Goal: Information Seeking & Learning: Learn about a topic

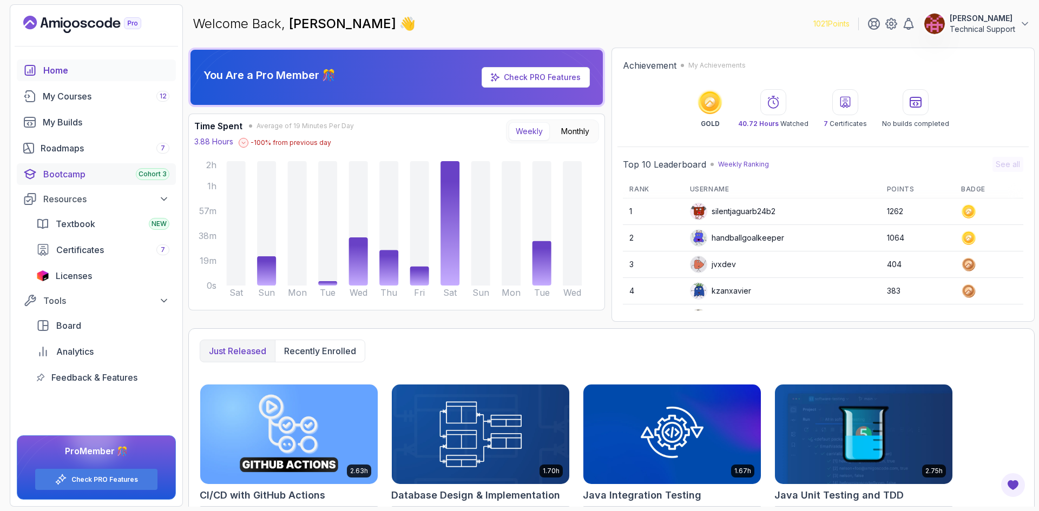
click at [138, 171] on div "Cohort 3" at bounding box center [153, 174] width 34 height 12
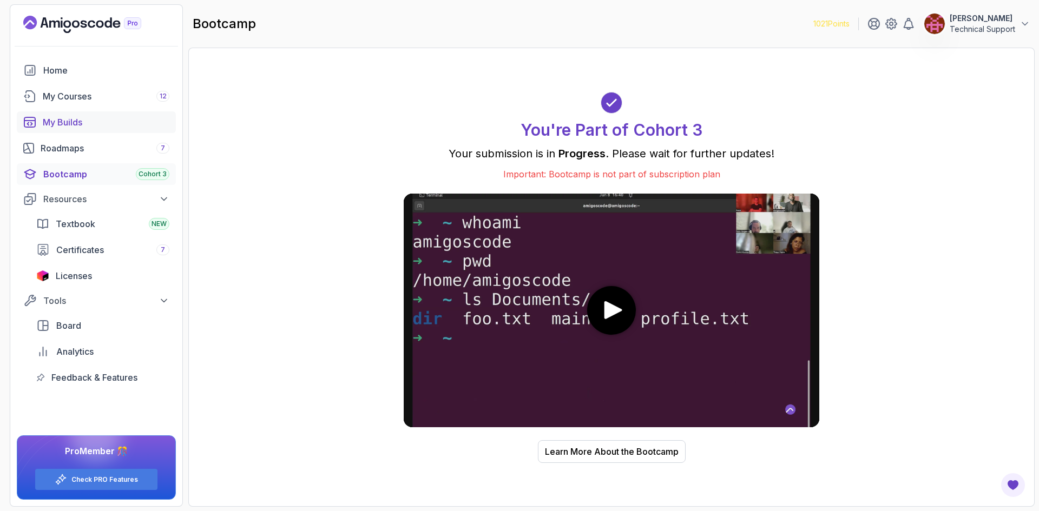
click at [85, 123] on div "My Builds" at bounding box center [106, 122] width 127 height 13
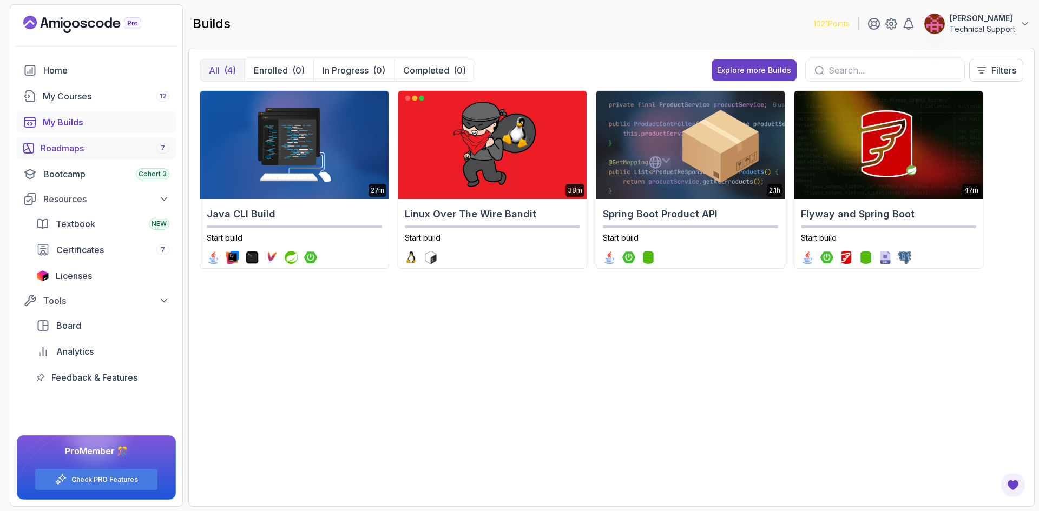
click at [127, 146] on div "Roadmaps 7" at bounding box center [105, 148] width 129 height 13
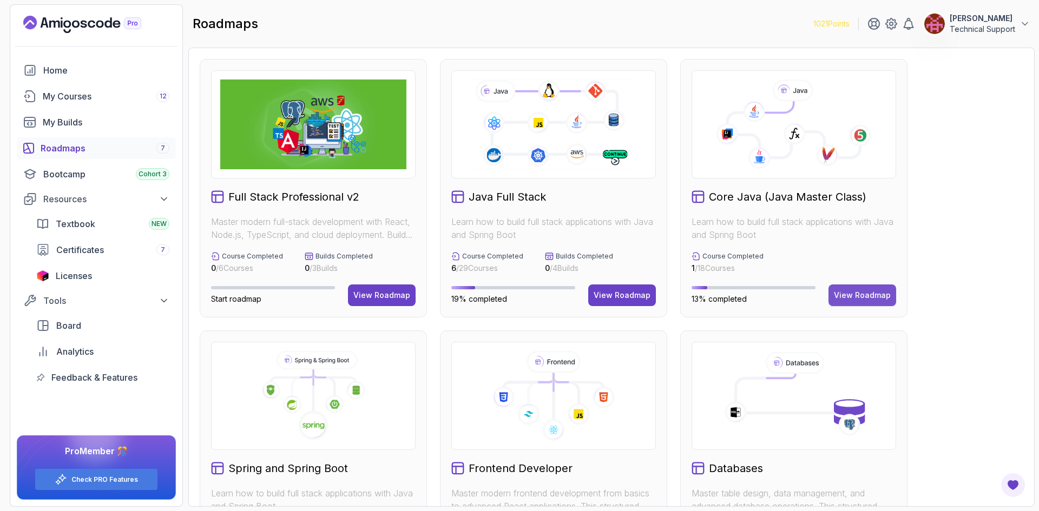
click at [861, 296] on div "View Roadmap" at bounding box center [862, 295] width 57 height 11
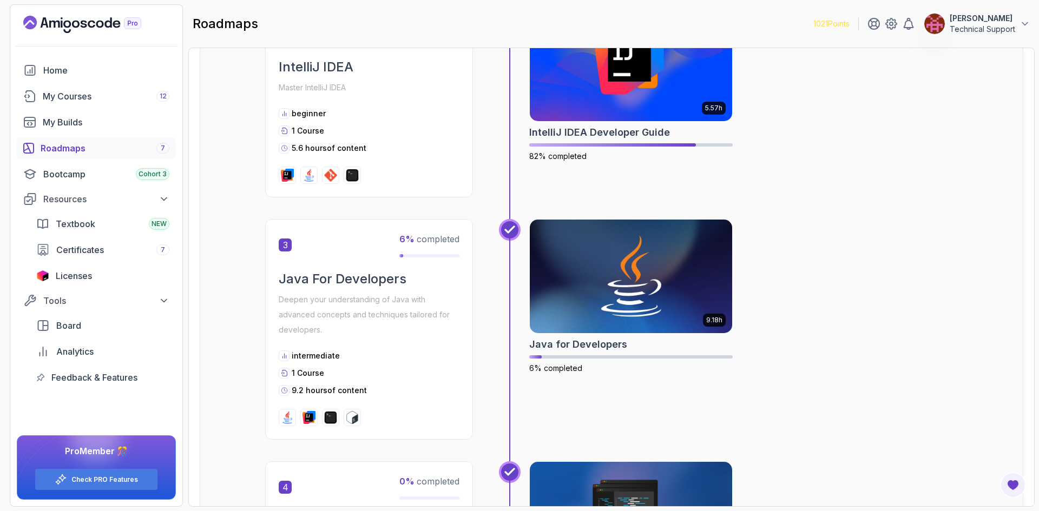
scroll to position [487, 0]
click at [690, 341] on div "Java for Developers" at bounding box center [630, 344] width 203 height 15
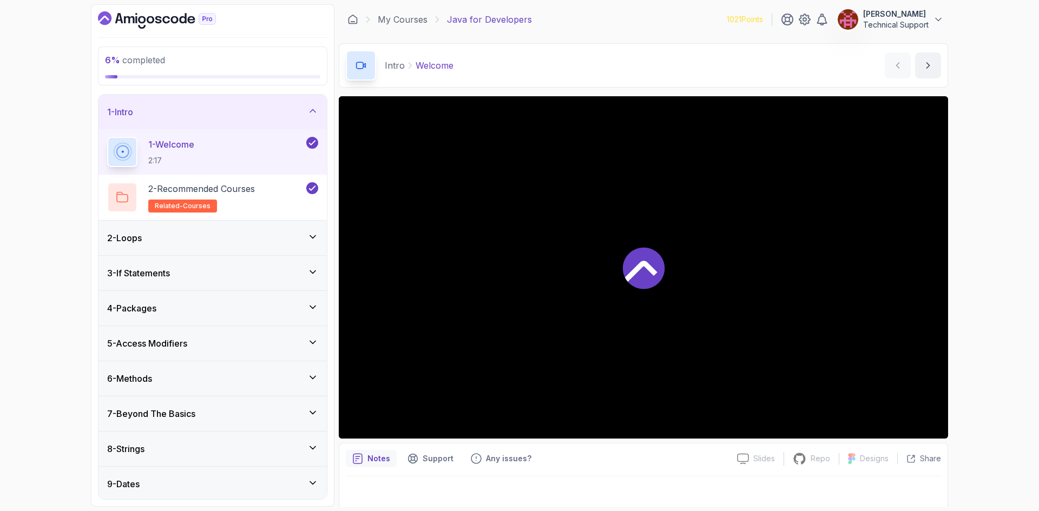
click at [233, 234] on div "2 - Loops" at bounding box center [212, 238] width 211 height 13
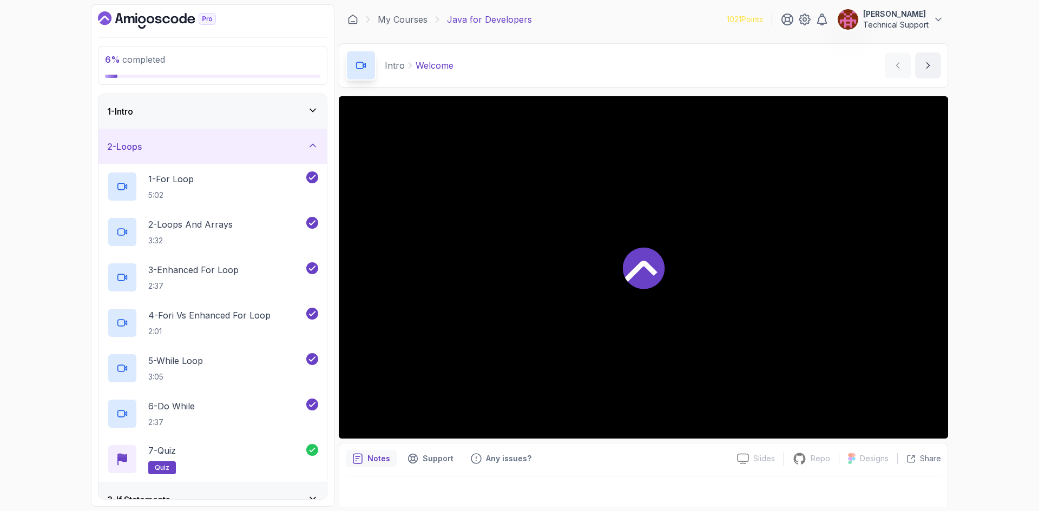
click at [250, 154] on div "2 - Loops" at bounding box center [212, 146] width 228 height 35
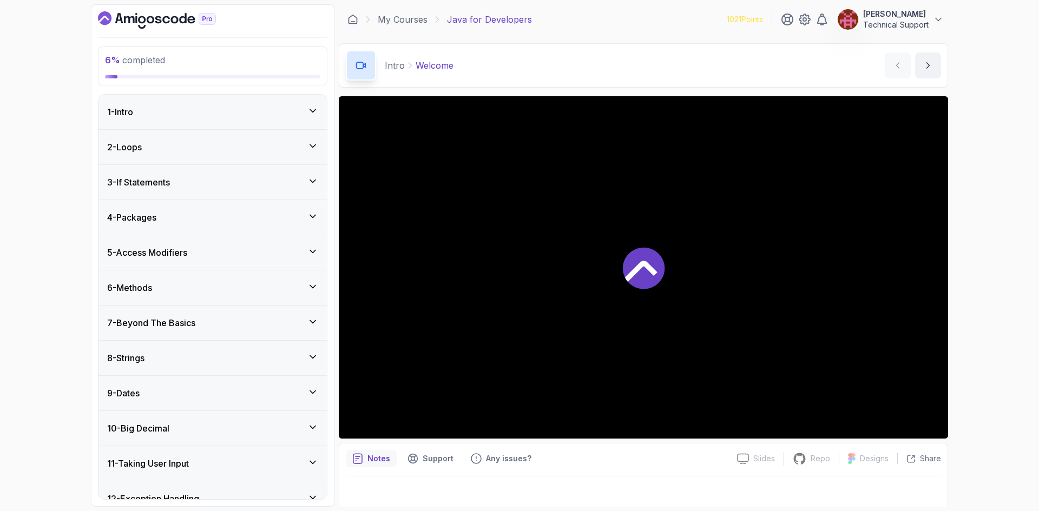
click at [234, 188] on div "3 - If Statements" at bounding box center [212, 182] width 211 height 13
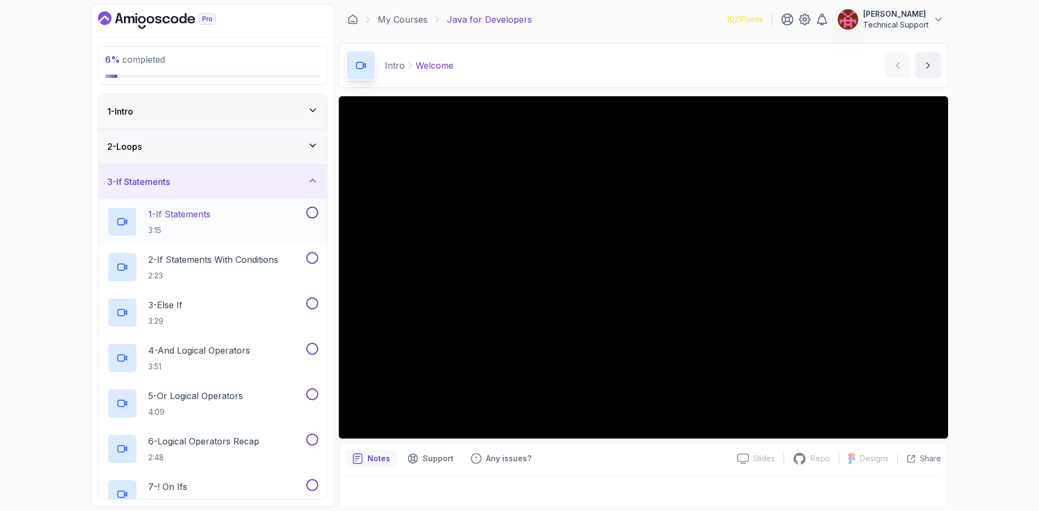
click at [235, 226] on div "1 - If Statements 3:15" at bounding box center [205, 222] width 197 height 30
click at [998, 204] on div "6 % completed 1 - Intro 2 - Loops 3 - If Statements 1 - If Statements 3:15 2 - …" at bounding box center [519, 255] width 1039 height 511
click at [1002, 170] on div "6 % completed 1 - Intro 2 - Loops 3 - If Statements 1 - If Statements 3:15 2 - …" at bounding box center [519, 255] width 1039 height 511
click at [994, 318] on div "6 % completed 1 - Intro 2 - Loops 3 - If Statements 1 - If Statements 3:15 2 - …" at bounding box center [519, 255] width 1039 height 511
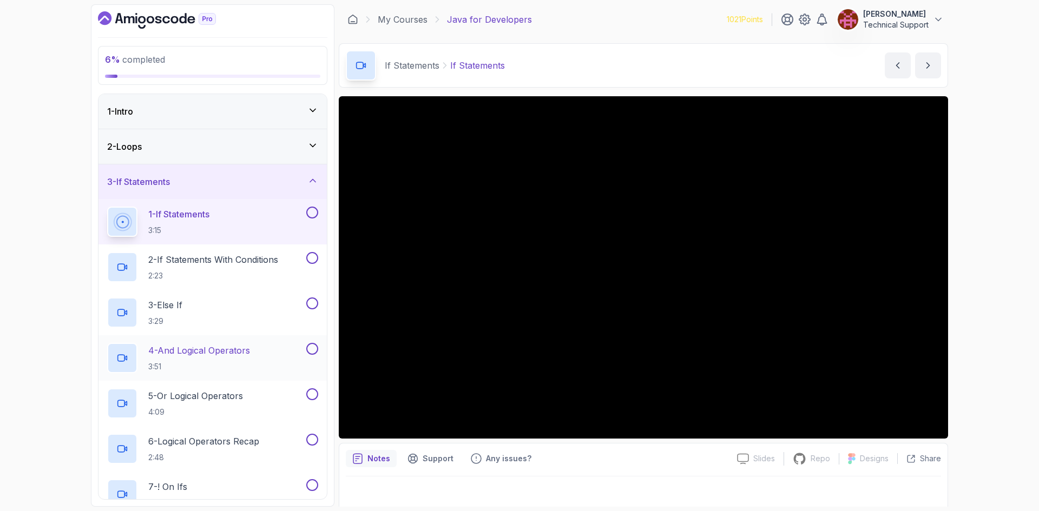
scroll to position [54, 0]
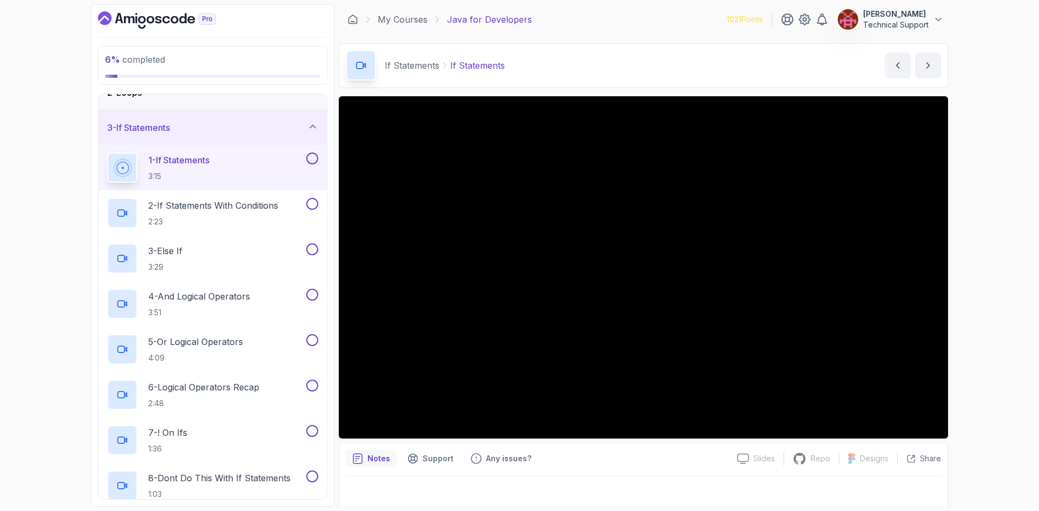
click at [974, 273] on div "6 % completed 1 - Intro 2 - Loops 3 - If Statements 1 - If Statements 3:15 2 - …" at bounding box center [519, 255] width 1039 height 511
click at [1006, 290] on div "6 % completed 1 - Intro 2 - Loops 3 - If Statements 1 - If Statements 3:15 2 - …" at bounding box center [519, 255] width 1039 height 511
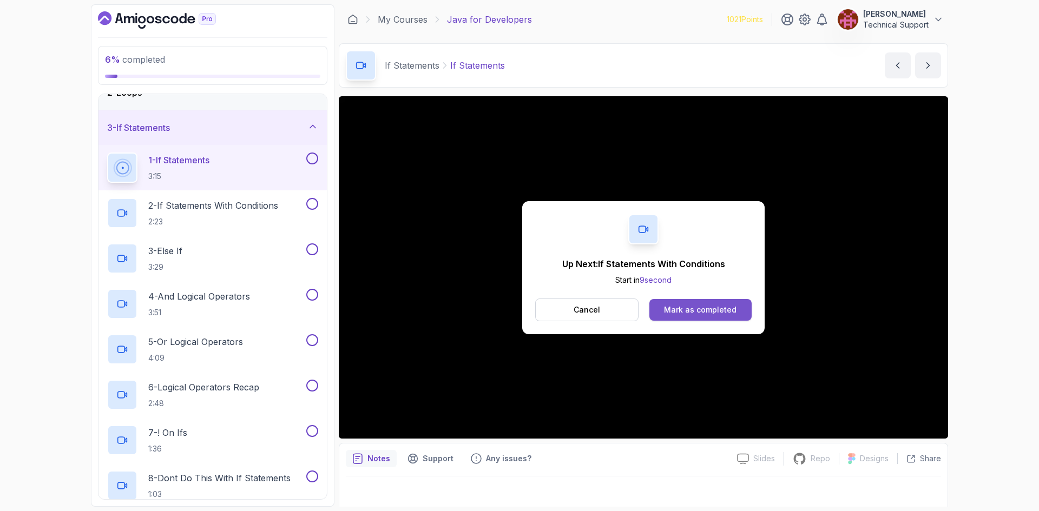
click at [683, 315] on div "Mark as completed" at bounding box center [700, 310] width 72 height 11
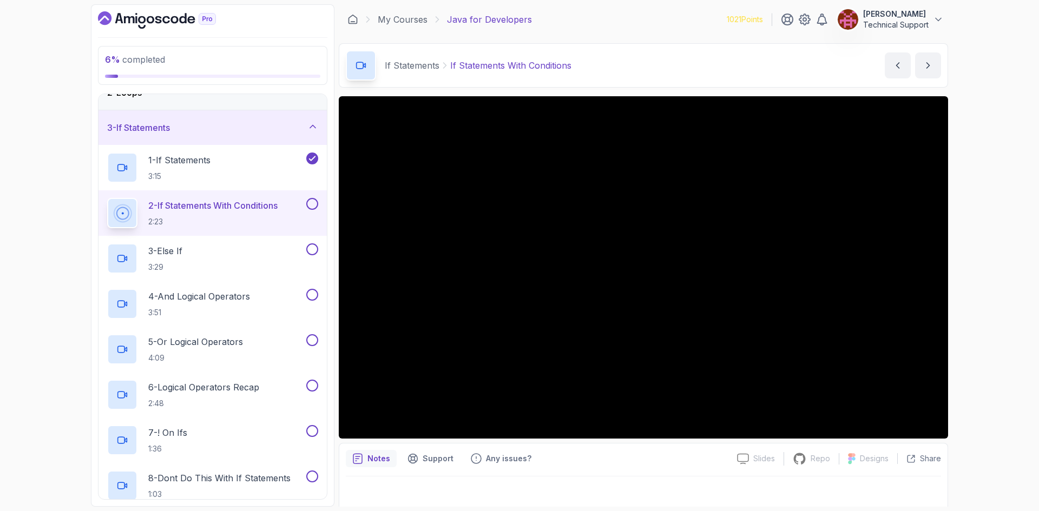
click at [975, 277] on div "6 % completed 1 - Intro 2 - Loops 3 - If Statements 1 - If Statements 3:15 2 - …" at bounding box center [519, 255] width 1039 height 511
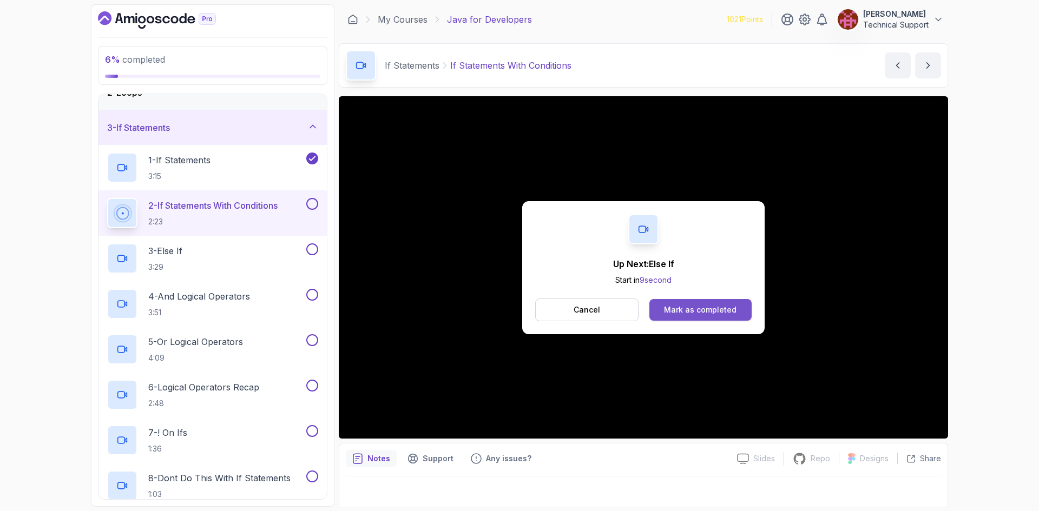
click at [705, 304] on button "Mark as completed" at bounding box center [700, 310] width 102 height 22
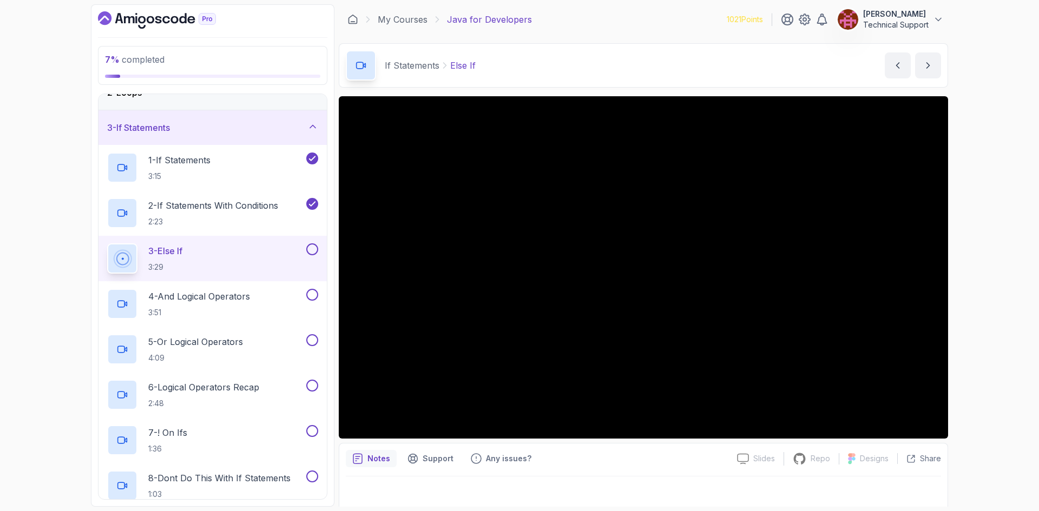
click at [991, 303] on div "7 % completed 1 - Intro 2 - Loops 3 - If Statements 1 - If Statements 3:15 2 - …" at bounding box center [519, 255] width 1039 height 511
click at [983, 276] on div "7 % completed 1 - Intro 2 - Loops 3 - If Statements 1 - If Statements 3:15 2 - …" at bounding box center [519, 255] width 1039 height 511
click at [961, 249] on div "7 % completed 1 - Intro 2 - Loops 3 - If Statements 1 - If Statements 3:15 2 - …" at bounding box center [519, 255] width 1039 height 511
click at [988, 278] on div "7 % completed 1 - Intro 2 - Loops 3 - If Statements 1 - If Statements 3:15 2 - …" at bounding box center [519, 255] width 1039 height 511
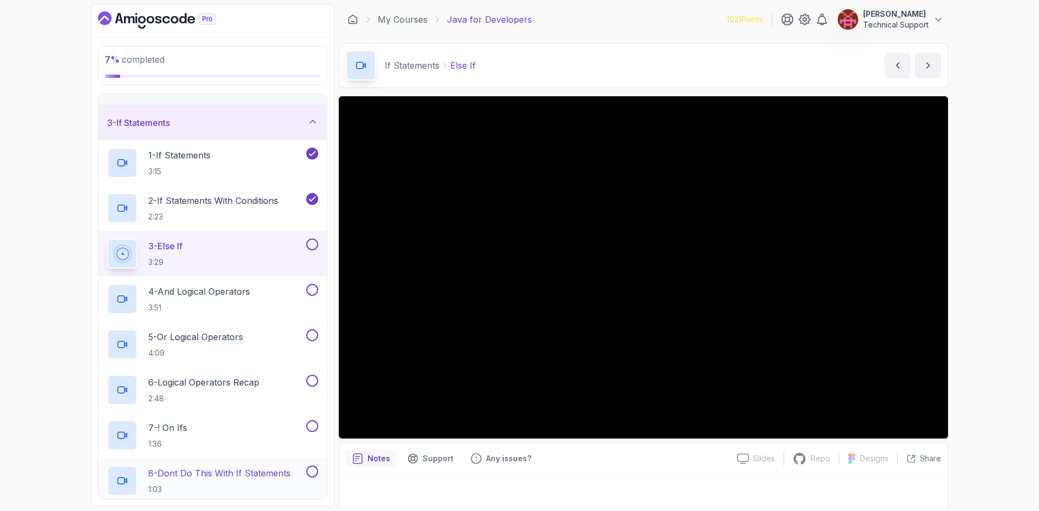
scroll to position [54, 0]
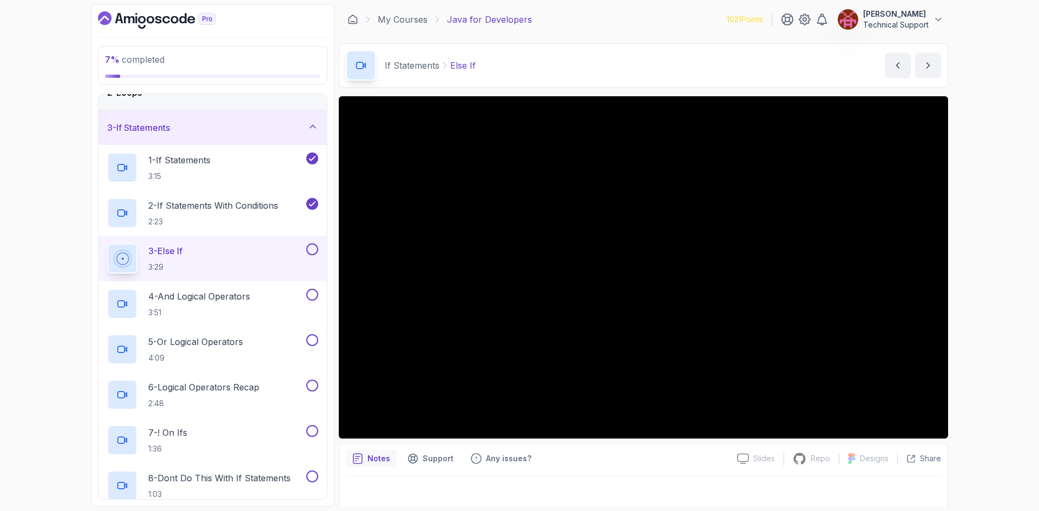
click at [981, 277] on div "7 % completed 1 - Intro 2 - Loops 3 - If Statements 1 - If Statements 3:15 2 - …" at bounding box center [519, 255] width 1039 height 511
click at [993, 176] on div "7 % completed 1 - Intro 2 - Loops 3 - If Statements 1 - If Statements 3:15 2 - …" at bounding box center [519, 255] width 1039 height 511
click at [978, 321] on div "7 % completed 1 - Intro 2 - Loops 3 - If Statements 1 - If Statements 3:15 2 - …" at bounding box center [519, 255] width 1039 height 511
click at [982, 318] on div "7 % completed 1 - Intro 2 - Loops 3 - If Statements 1 - If Statements 3:15 2 - …" at bounding box center [519, 255] width 1039 height 511
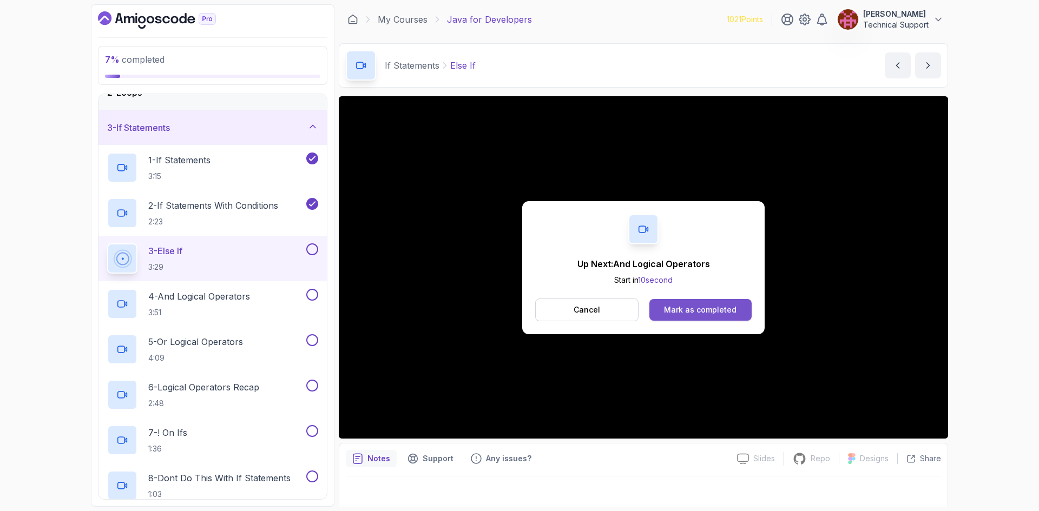
click at [698, 303] on button "Mark as completed" at bounding box center [700, 310] width 102 height 22
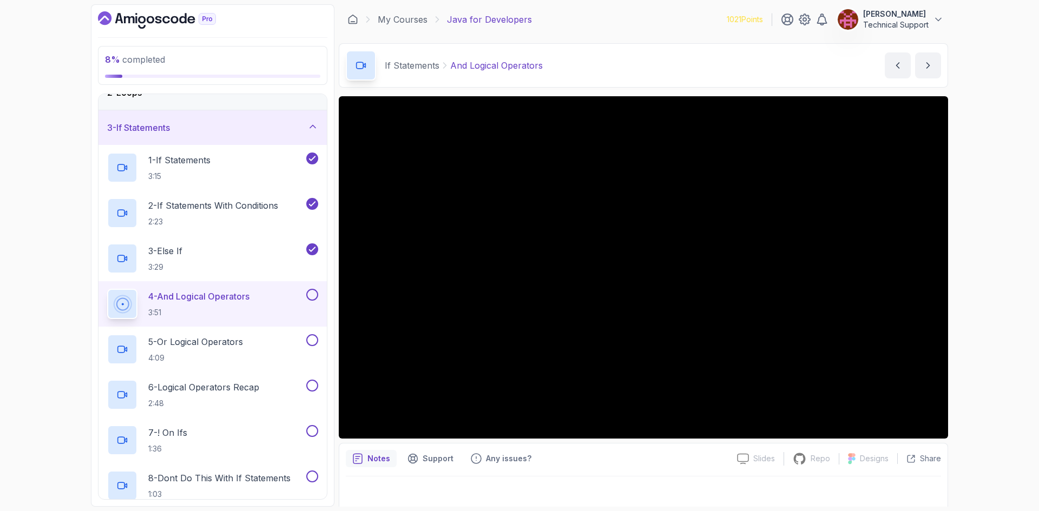
click at [971, 324] on div "8 % completed 1 - Intro 2 - Loops 3 - If Statements 1 - If Statements 3:15 2 - …" at bounding box center [519, 255] width 1039 height 511
click at [969, 301] on div "8 % completed 1 - Intro 2 - Loops 3 - If Statements 1 - If Statements 3:15 2 - …" at bounding box center [519, 255] width 1039 height 511
click at [986, 289] on div "8 % completed 1 - Intro 2 - Loops 3 - If Statements 1 - If Statements 3:15 2 - …" at bounding box center [519, 255] width 1039 height 511
click at [977, 288] on div "8 % completed 1 - Intro 2 - Loops 3 - If Statements 1 - If Statements 3:15 2 - …" at bounding box center [519, 255] width 1039 height 511
click at [969, 288] on div "8 % completed 1 - Intro 2 - Loops 3 - If Statements 1 - If Statements 3:15 2 - …" at bounding box center [519, 255] width 1039 height 511
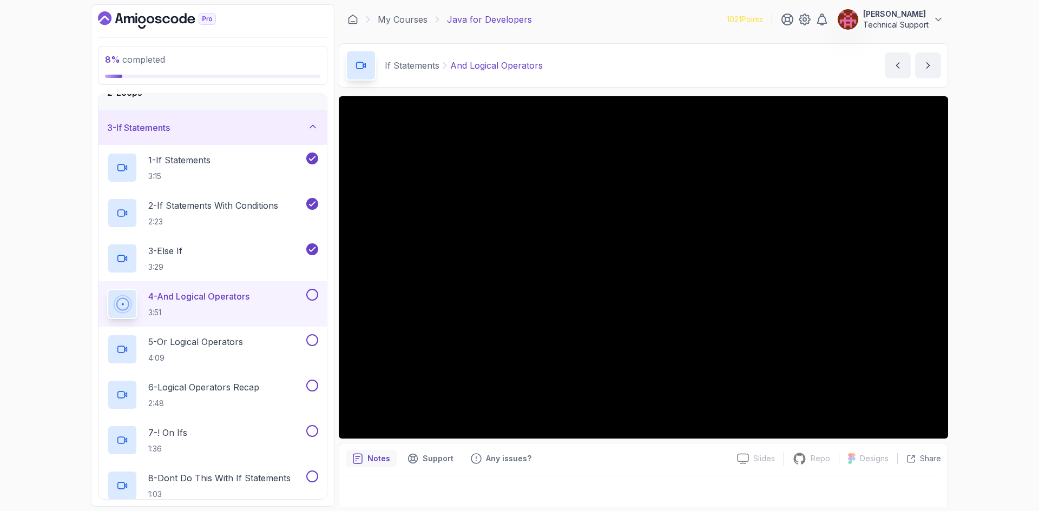
click at [984, 290] on div "8 % completed 1 - Intro 2 - Loops 3 - If Statements 1 - If Statements 3:15 2 - …" at bounding box center [519, 255] width 1039 height 511
click at [980, 291] on div "8 % completed 1 - Intro 2 - Loops 3 - If Statements 1 - If Statements 3:15 2 - …" at bounding box center [519, 255] width 1039 height 511
click at [972, 291] on div "8 % completed 1 - Intro 2 - Loops 3 - If Statements 1 - If Statements 3:15 2 - …" at bounding box center [519, 255] width 1039 height 511
click at [971, 291] on div "8 % completed 1 - Intro 2 - Loops 3 - If Statements 1 - If Statements 3:15 2 - …" at bounding box center [519, 255] width 1039 height 511
click at [966, 294] on div "8 % completed 1 - Intro 2 - Loops 3 - If Statements 1 - If Statements 3:15 2 - …" at bounding box center [519, 255] width 1039 height 511
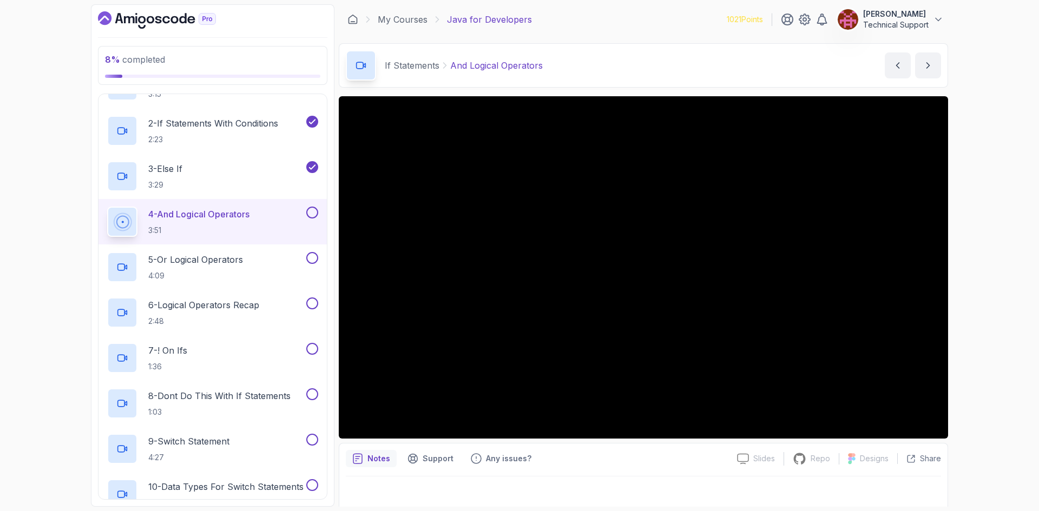
scroll to position [162, 0]
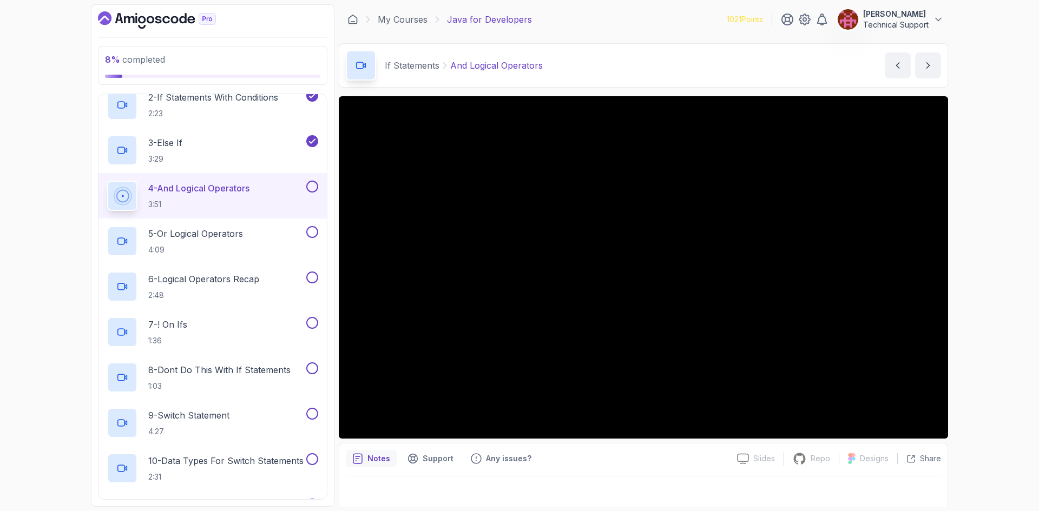
click at [999, 285] on div "8 % completed 1 - Intro 2 - Loops 3 - If Statements 1 - If Statements 3:15 2 - …" at bounding box center [519, 255] width 1039 height 511
click at [977, 285] on div "8 % completed 1 - Intro 2 - Loops 3 - If Statements 1 - If Statements 3:15 2 - …" at bounding box center [519, 255] width 1039 height 511
click at [975, 282] on div "8 % completed 1 - Intro 2 - Loops 3 - If Statements 1 - If Statements 3:15 2 - …" at bounding box center [519, 255] width 1039 height 511
drag, startPoint x: 955, startPoint y: 274, endPoint x: 975, endPoint y: 302, distance: 34.8
click at [975, 302] on div "8 % completed 1 - Intro 2 - Loops 3 - If Statements 1 - If Statements 3:15 2 - …" at bounding box center [519, 255] width 1039 height 511
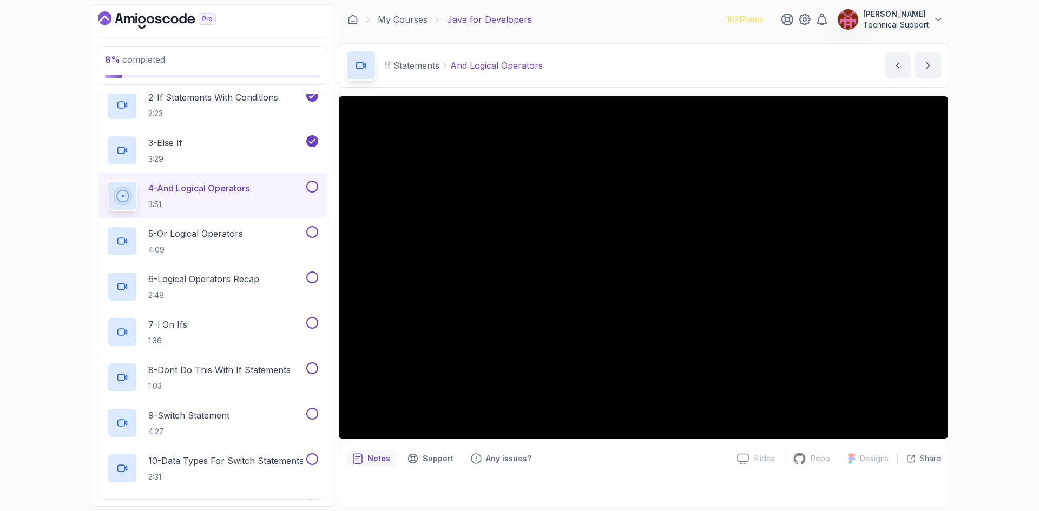
click at [974, 293] on div "8 % completed 1 - Intro 2 - Loops 3 - If Statements 1 - If Statements 3:15 2 - …" at bounding box center [519, 255] width 1039 height 511
click at [967, 276] on div "8 % completed 1 - Intro 2 - Loops 3 - If Statements 1 - If Statements 3:15 2 - …" at bounding box center [519, 255] width 1039 height 511
click at [961, 275] on div "8 % completed 1 - Intro 2 - Loops 3 - If Statements 1 - If Statements 3:15 2 - …" at bounding box center [519, 255] width 1039 height 511
click at [964, 276] on div "8 % completed 1 - Intro 2 - Loops 3 - If Statements 1 - If Statements 3:15 2 - …" at bounding box center [519, 255] width 1039 height 511
click at [970, 286] on div "8 % completed 1 - Intro 2 - Loops 3 - If Statements 1 - If Statements 3:15 2 - …" at bounding box center [519, 255] width 1039 height 511
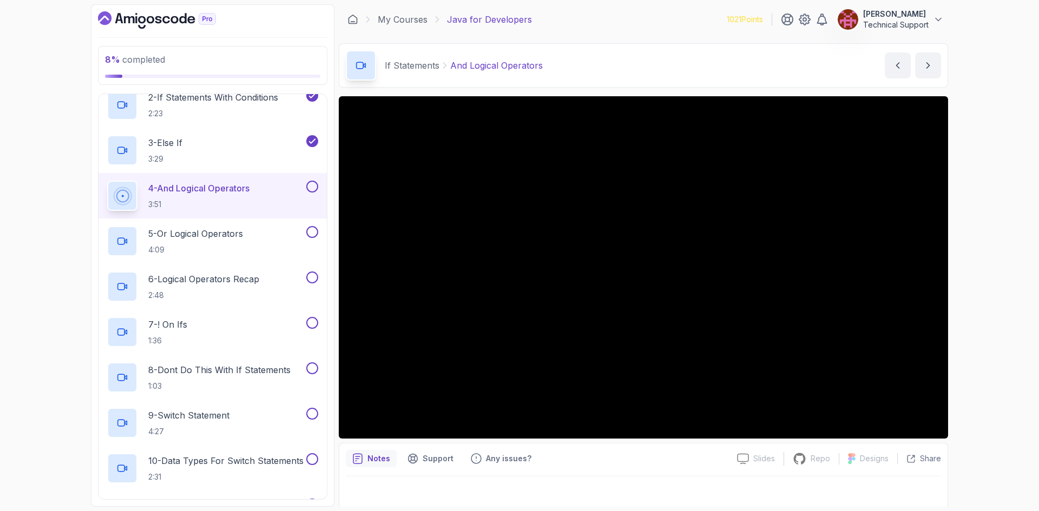
click at [962, 286] on div "8 % completed 1 - Intro 2 - Loops 3 - If Statements 1 - If Statements 3:15 2 - …" at bounding box center [519, 255] width 1039 height 511
click at [967, 298] on div "8 % completed 1 - Intro 2 - Loops 3 - If Statements 1 - If Statements 3:15 2 - …" at bounding box center [519, 255] width 1039 height 511
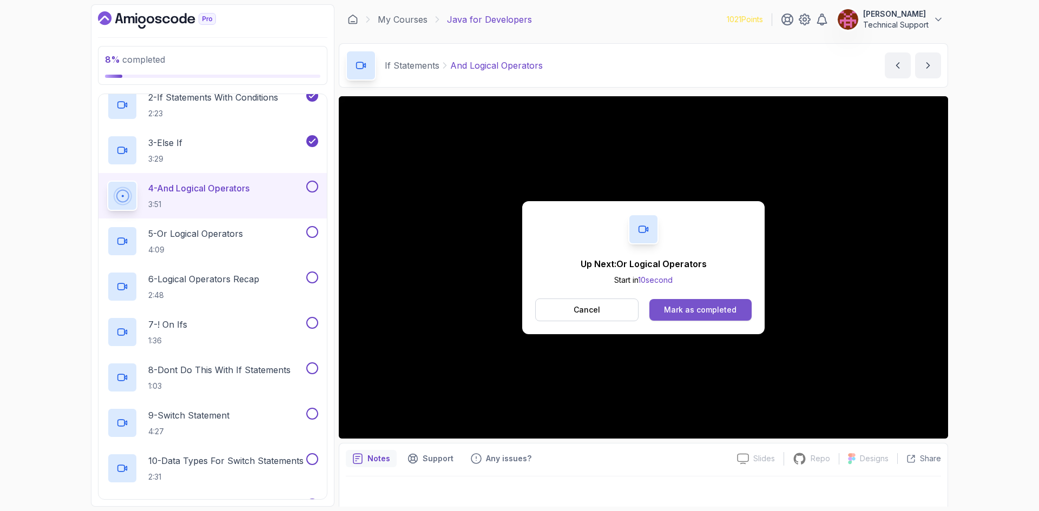
click at [730, 314] on div "Mark as completed" at bounding box center [700, 310] width 72 height 11
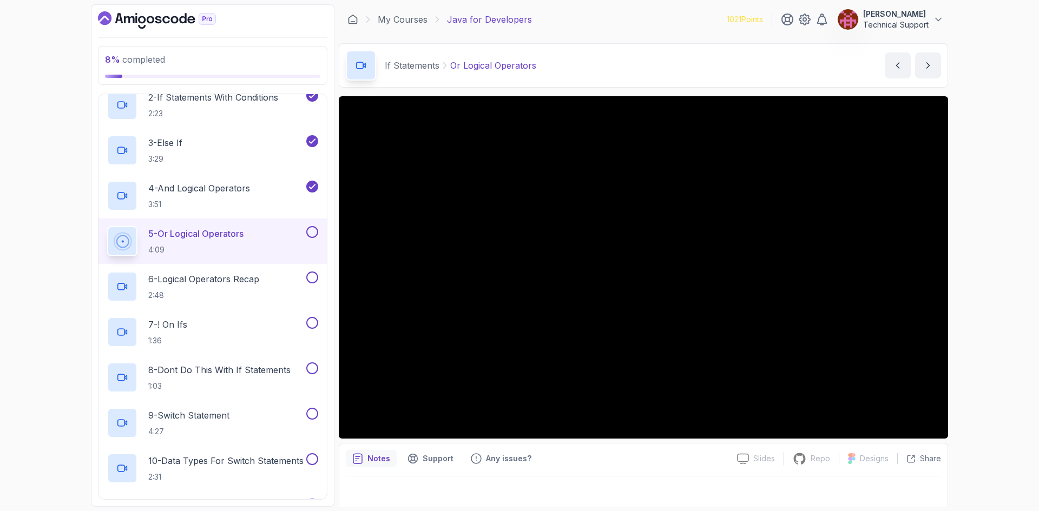
click at [989, 332] on div "8 % completed 1 - Intro 2 - Loops 3 - If Statements 1 - If Statements 3:15 2 - …" at bounding box center [519, 255] width 1039 height 511
click at [991, 331] on div "8 % completed 1 - Intro 2 - Loops 3 - If Statements 1 - If Statements 3:15 2 - …" at bounding box center [519, 255] width 1039 height 511
click at [981, 331] on div "8 % completed 1 - Intro 2 - Loops 3 - If Statements 1 - If Statements 3:15 2 - …" at bounding box center [519, 255] width 1039 height 511
click at [991, 341] on div "8 % completed 1 - Intro 2 - Loops 3 - If Statements 1 - If Statements 3:15 2 - …" at bounding box center [519, 255] width 1039 height 511
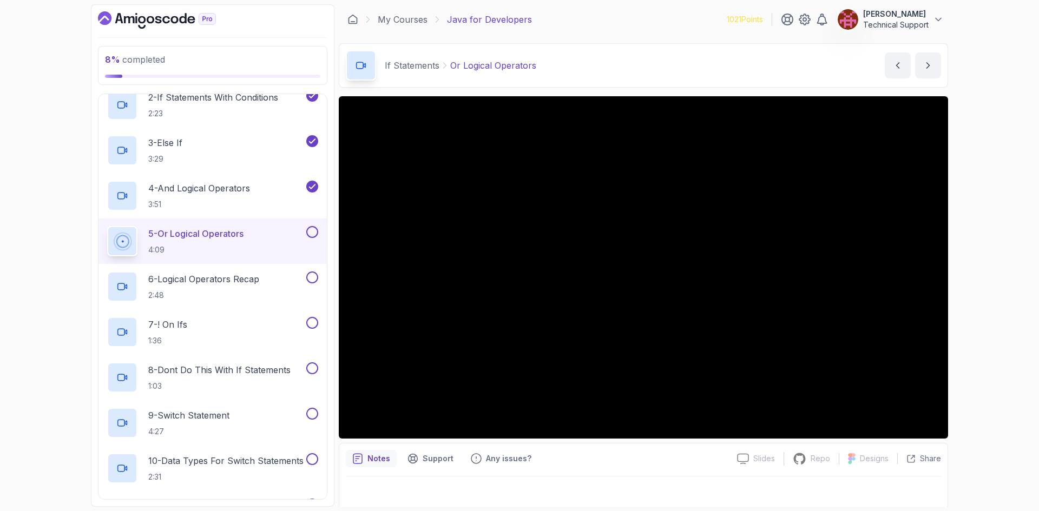
click at [999, 354] on div "8 % completed 1 - Intro 2 - Loops 3 - If Statements 1 - If Statements 3:15 2 - …" at bounding box center [519, 255] width 1039 height 511
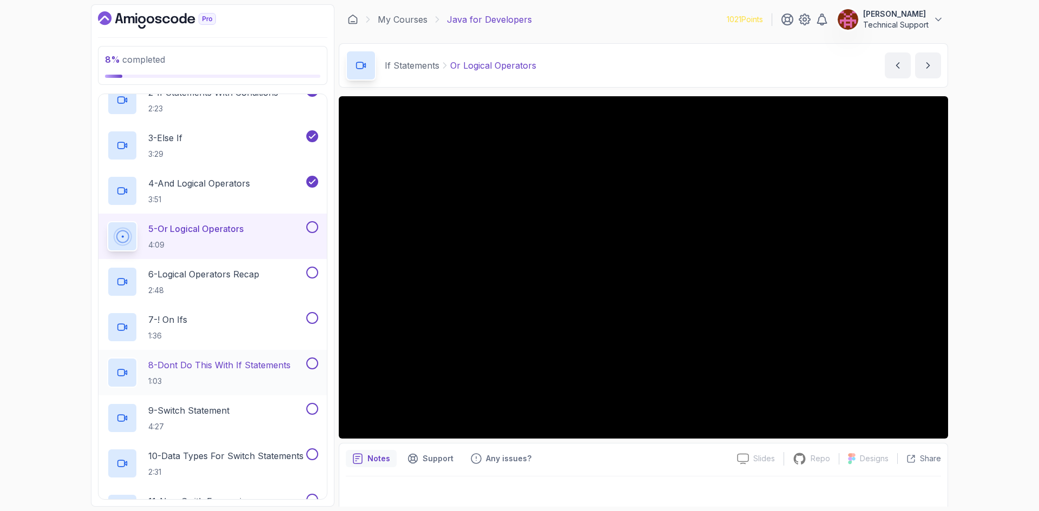
scroll to position [162, 0]
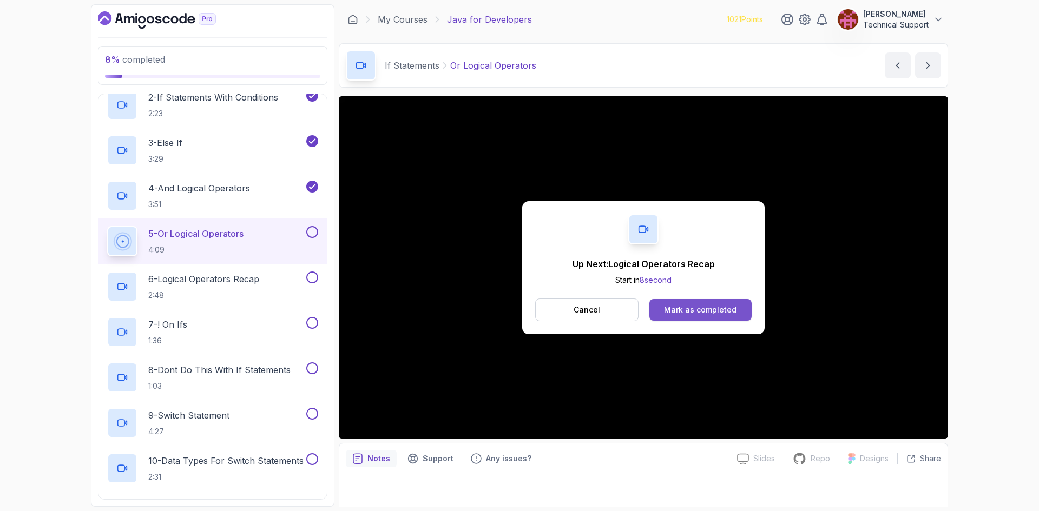
click at [701, 302] on button "Mark as completed" at bounding box center [700, 310] width 102 height 22
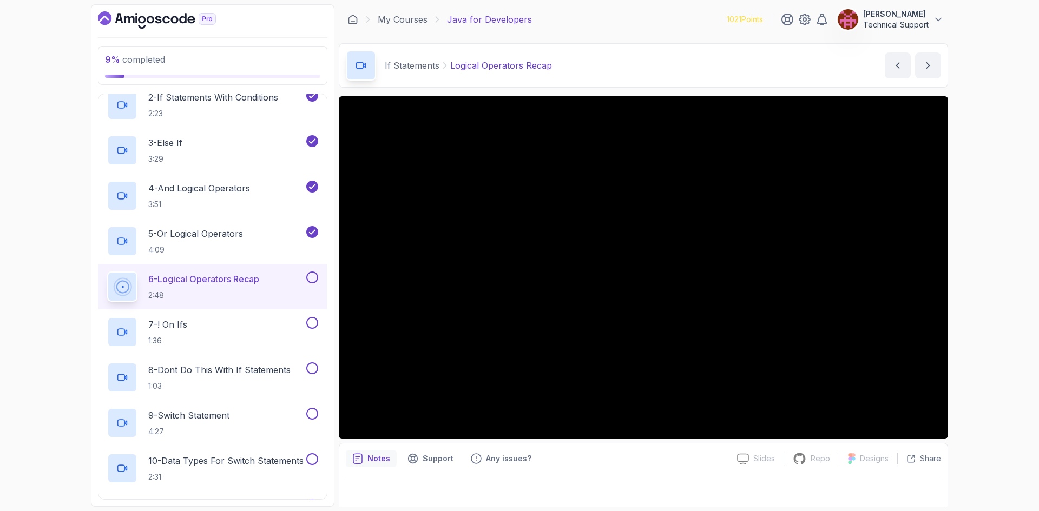
click at [995, 263] on div "9 % completed 1 - Intro 2 - Loops 3 - If Statements 1 - If Statements 3:15 2 - …" at bounding box center [519, 255] width 1039 height 511
click at [965, 271] on div "9 % completed 1 - Intro 2 - Loops 3 - If Statements 1 - If Statements 3:15 2 - …" at bounding box center [519, 255] width 1039 height 511
click at [976, 269] on div "9 % completed 1 - Intro 2 - Loops 3 - If Statements 1 - If Statements 3:15 2 - …" at bounding box center [519, 255] width 1039 height 511
click at [986, 256] on div "9 % completed 1 - Intro 2 - Loops 3 - If Statements 1 - If Statements 3:15 2 - …" at bounding box center [519, 255] width 1039 height 511
click at [1008, 253] on div "9 % completed 1 - Intro 2 - Loops 3 - If Statements 1 - If Statements 3:15 2 - …" at bounding box center [519, 255] width 1039 height 511
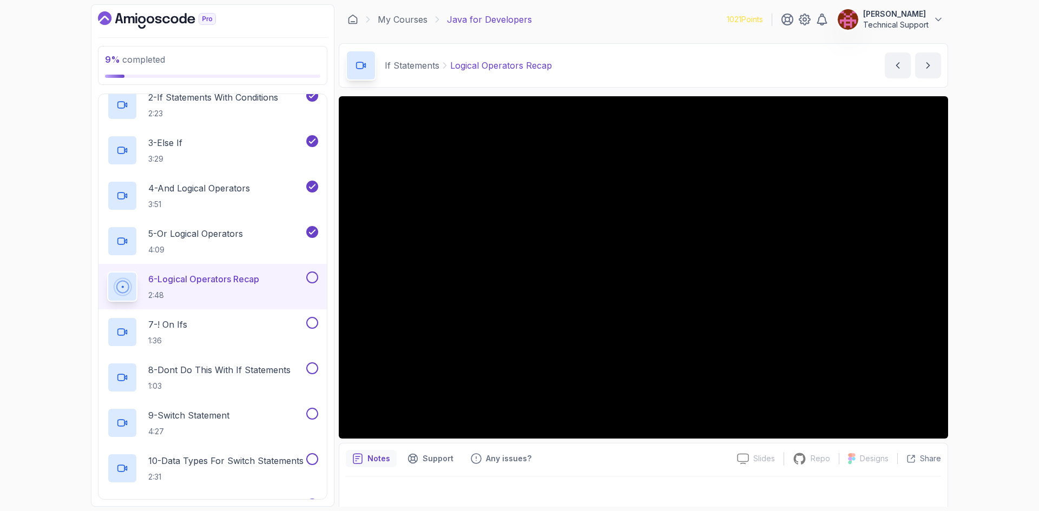
click at [1008, 253] on div "9 % completed 1 - Intro 2 - Loops 3 - If Statements 1 - If Statements 3:15 2 - …" at bounding box center [519, 255] width 1039 height 511
click at [993, 279] on div "9 % completed 1 - Intro 2 - Loops 3 - If Statements 1 - If Statements 3:15 2 - …" at bounding box center [519, 255] width 1039 height 511
click at [1011, 289] on div "9 % completed 1 - Intro 2 - Loops 3 - If Statements 1 - If Statements 3:15 2 - …" at bounding box center [519, 255] width 1039 height 511
click at [995, 272] on div "9 % completed 1 - Intro 2 - Loops 3 - If Statements 1 - If Statements 3:15 2 - …" at bounding box center [519, 255] width 1039 height 511
click at [991, 269] on div "9 % completed 1 - Intro 2 - Loops 3 - If Statements 1 - If Statements 3:15 2 - …" at bounding box center [519, 255] width 1039 height 511
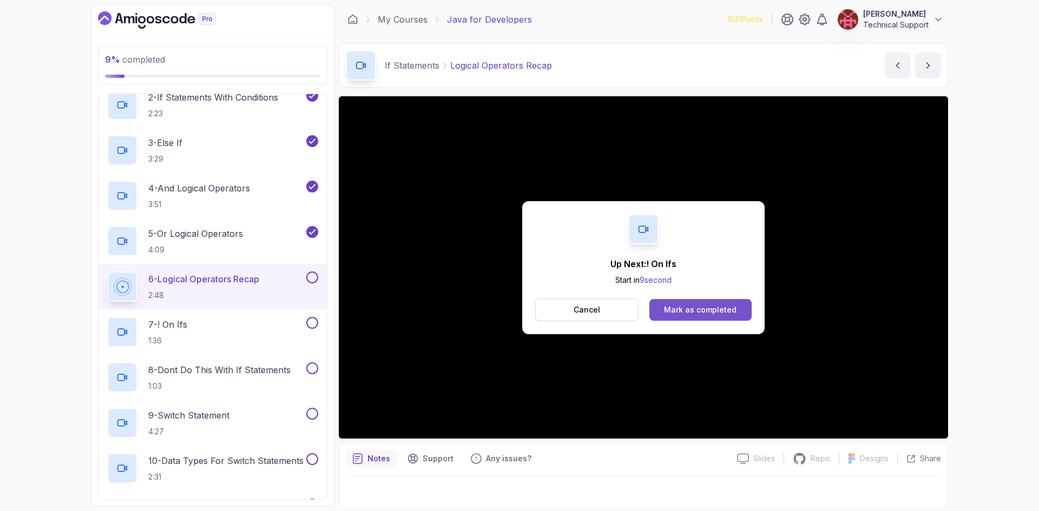
click at [724, 308] on div "Mark as completed" at bounding box center [700, 310] width 72 height 11
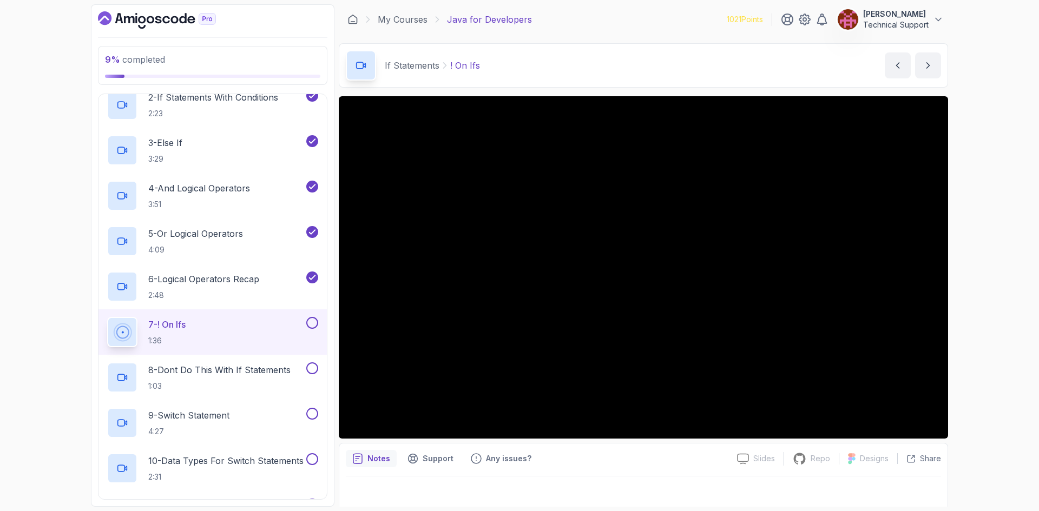
click at [965, 277] on div "9 % completed 1 - Intro 2 - Loops 3 - If Statements 1 - If Statements 3:15 2 - …" at bounding box center [519, 255] width 1039 height 511
click at [992, 284] on div "9 % completed 1 - Intro 2 - Loops 3 - If Statements 1 - If Statements 3:15 2 - …" at bounding box center [519, 255] width 1039 height 511
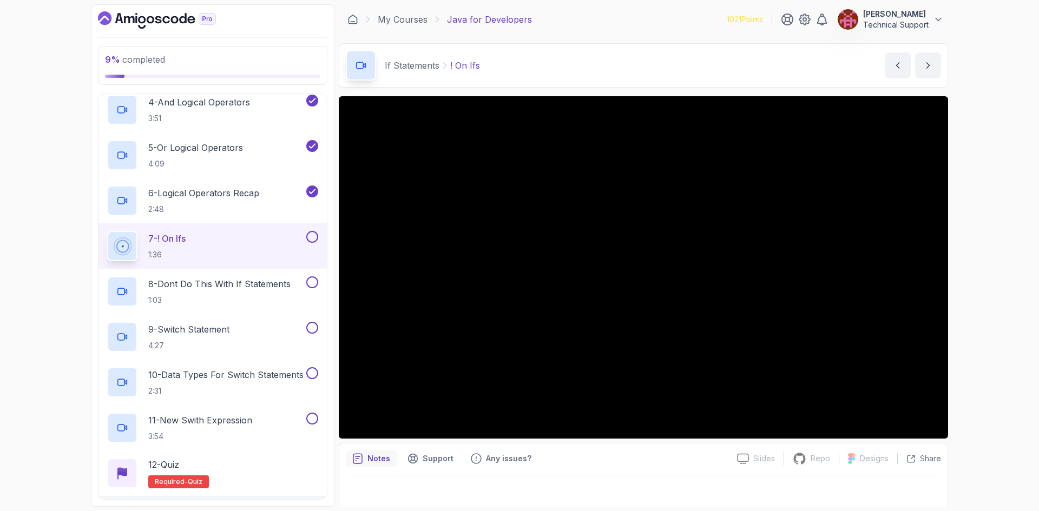
scroll to position [271, 0]
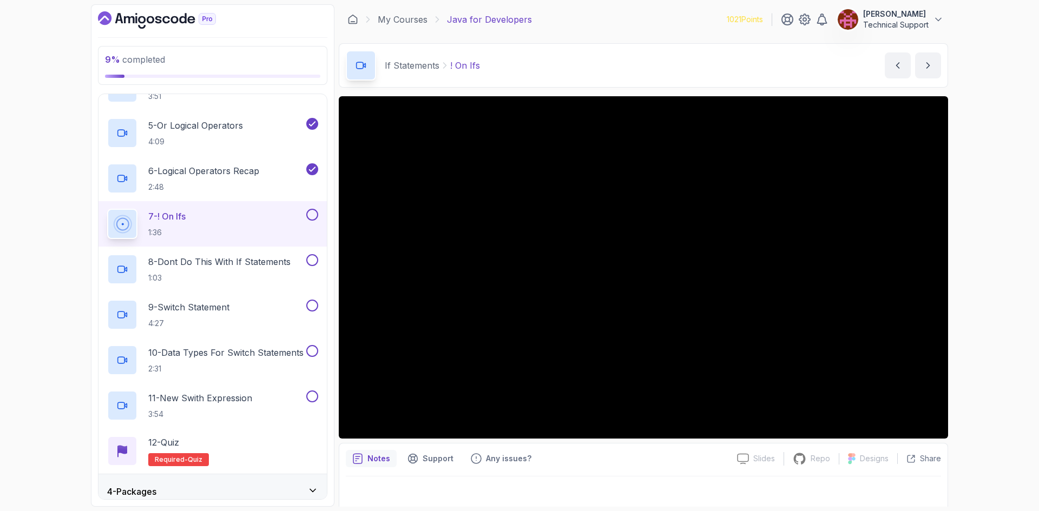
click at [980, 307] on div "9 % completed 1 - Intro 2 - Loops 3 - If Statements 1 - If Statements 3:15 2 - …" at bounding box center [519, 255] width 1039 height 511
click at [972, 304] on div "9 % completed 1 - Intro 2 - Loops 3 - If Statements 1 - If Statements 3:15 2 - …" at bounding box center [519, 255] width 1039 height 511
click at [998, 310] on div "9 % completed 1 - Intro 2 - Loops 3 - If Statements 1 - If Statements 3:15 2 - …" at bounding box center [519, 255] width 1039 height 511
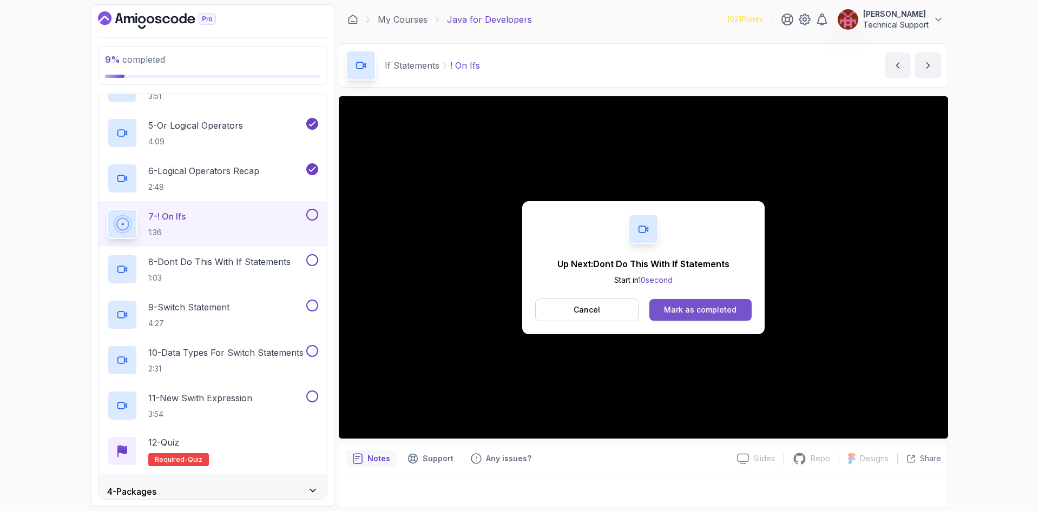
click at [717, 309] on div "Mark as completed" at bounding box center [700, 310] width 72 height 11
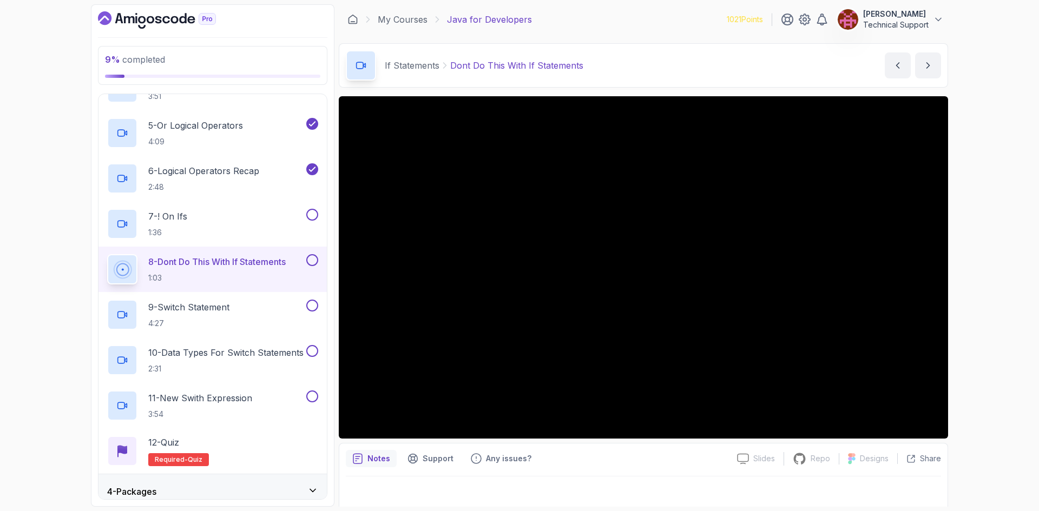
click at [994, 293] on div "9 % completed 1 - Intro 2 - Loops 3 - If Statements 1 - If Statements 3:15 2 - …" at bounding box center [519, 255] width 1039 height 511
click at [995, 335] on div "10 % completed 1 - Intro 2 - Loops 3 - If Statements 1 - If Statements 3:15 2 -…" at bounding box center [519, 255] width 1039 height 511
drag, startPoint x: 959, startPoint y: 340, endPoint x: 990, endPoint y: 361, distance: 37.7
click at [990, 361] on div "10 % completed 1 - Intro 2 - Loops 3 - If Statements 1 - If Statements 3:15 2 -…" at bounding box center [519, 255] width 1039 height 511
click at [988, 319] on div "10 % completed 1 - Intro 2 - Loops 3 - If Statements 1 - If Statements 3:15 2 -…" at bounding box center [519, 255] width 1039 height 511
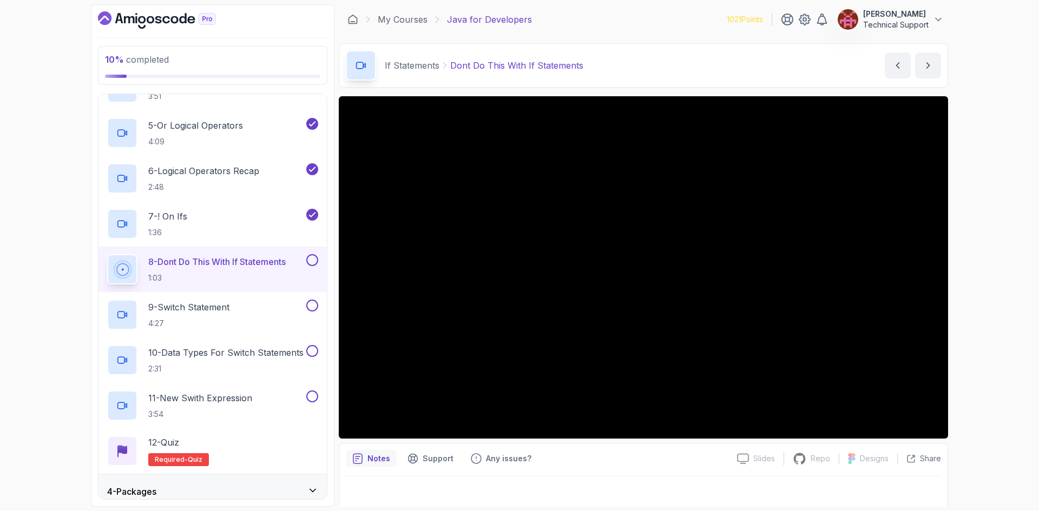
click at [982, 319] on div "10 % completed 1 - Intro 2 - Loops 3 - If Statements 1 - If Statements 3:15 2 -…" at bounding box center [519, 255] width 1039 height 511
click at [974, 324] on div "10 % completed 1 - Intro 2 - Loops 3 - If Statements 1 - If Statements 3:15 2 -…" at bounding box center [519, 255] width 1039 height 511
drag, startPoint x: 974, startPoint y: 324, endPoint x: 969, endPoint y: 364, distance: 39.8
click at [987, 358] on div "10 % completed 1 - Intro 2 - Loops 3 - If Statements 1 - If Statements 3:15 2 -…" at bounding box center [519, 255] width 1039 height 511
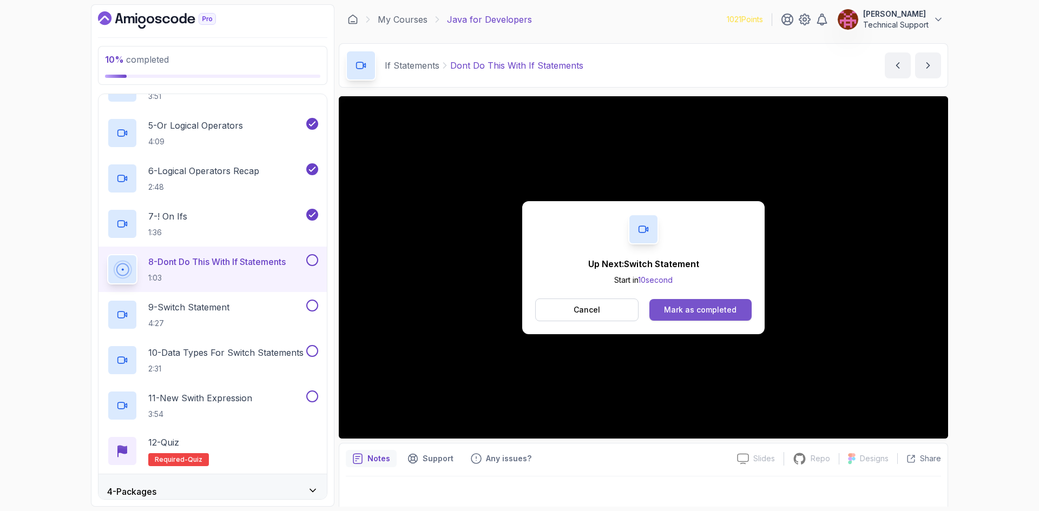
click at [702, 313] on div "Mark as completed" at bounding box center [700, 310] width 72 height 11
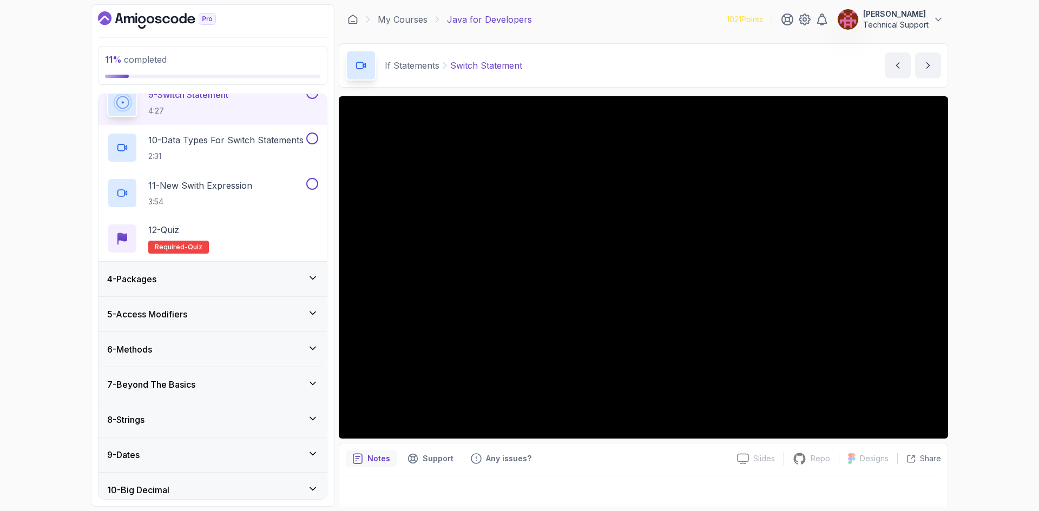
scroll to position [321, 0]
